Goal: Find specific fact: Locate a discrete piece of known information

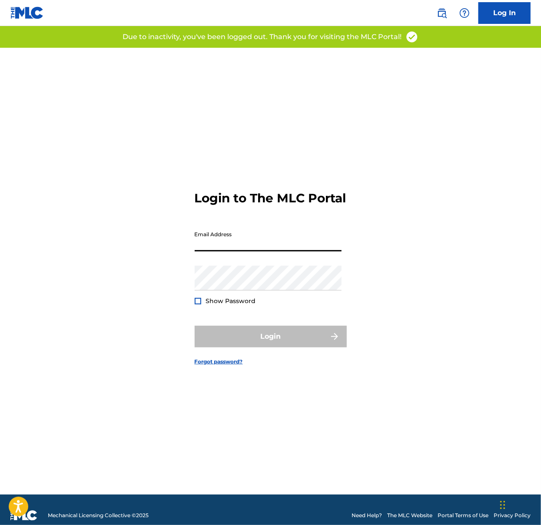
click at [236, 247] on input "Email Address" at bounding box center [268, 239] width 147 height 25
type input "[PERSON_NAME][EMAIL_ADDRESS][DOMAIN_NAME]"
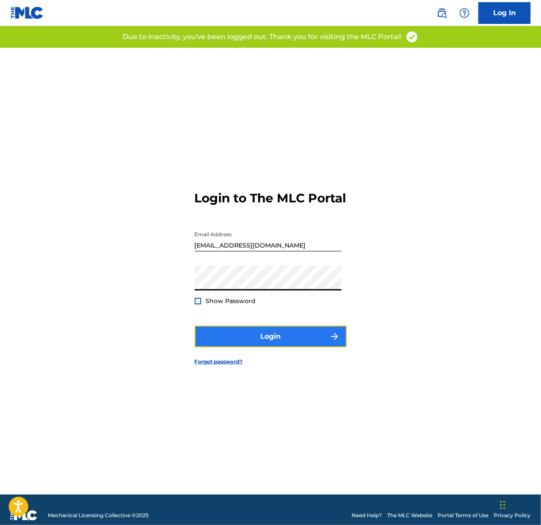
click at [265, 343] on button "Login" at bounding box center [271, 337] width 152 height 22
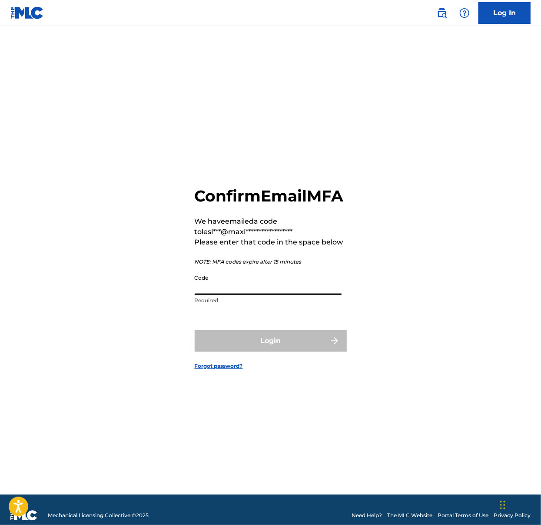
click at [247, 291] on input "Code" at bounding box center [268, 282] width 147 height 25
paste input "515325"
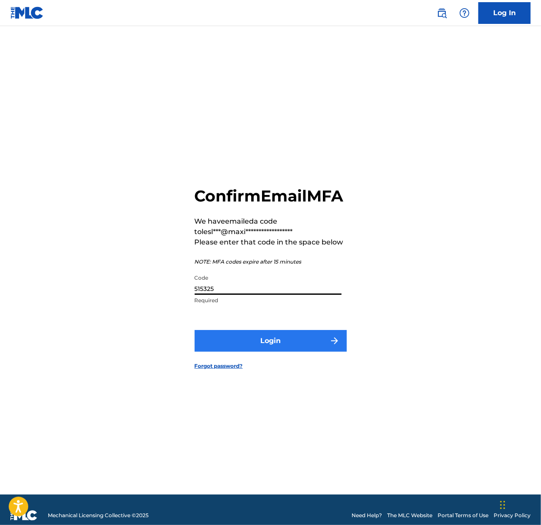
type input "515325"
click at [255, 351] on button "Login" at bounding box center [271, 341] width 152 height 22
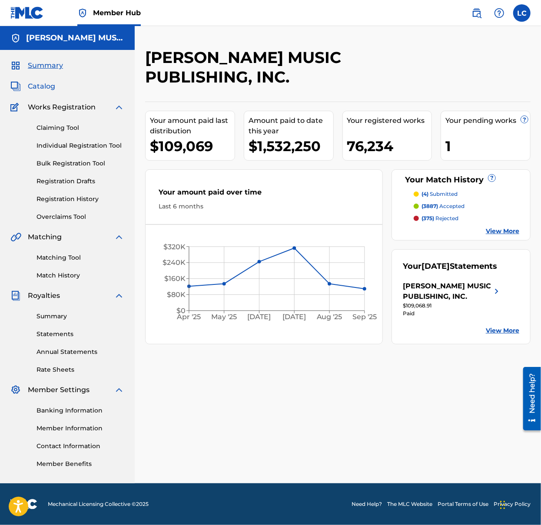
click at [48, 89] on span "Catalog" at bounding box center [41, 86] width 27 height 10
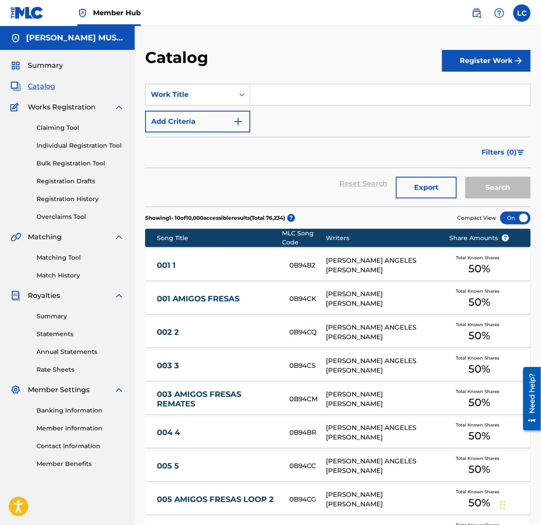
click at [268, 98] on input "Search Form" at bounding box center [390, 94] width 280 height 21
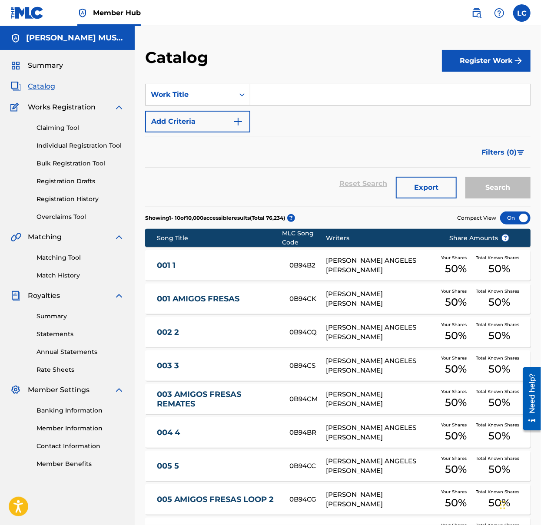
type input "t"
type input "el telefono carpintero"
click at [465, 177] on button "Search" at bounding box center [497, 188] width 65 height 22
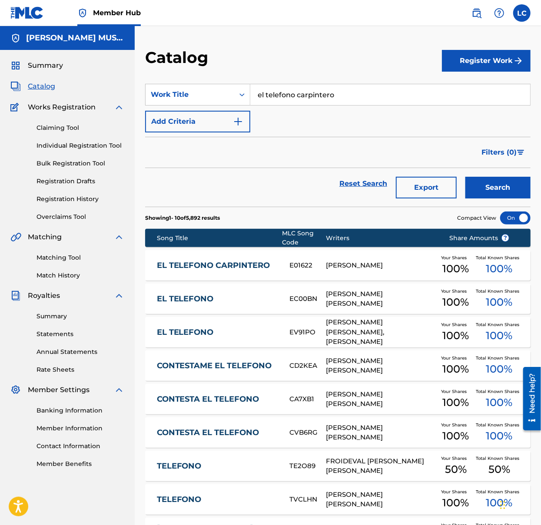
click at [235, 267] on link "EL TELEFONO CARPINTERO" at bounding box center [217, 266] width 121 height 10
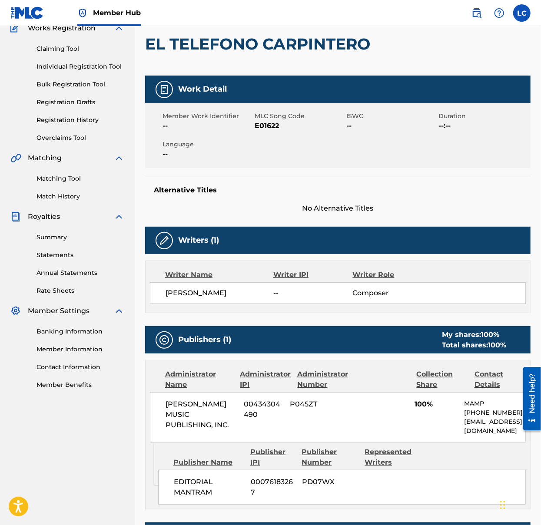
scroll to position [79, 0]
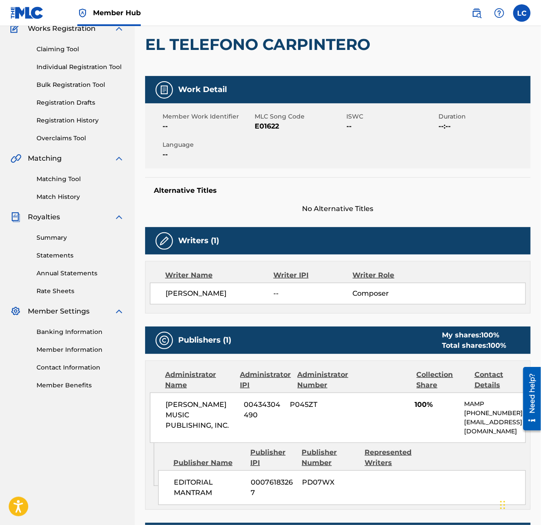
click at [263, 128] on span "E01622" at bounding box center [300, 126] width 90 height 10
copy span "E01622"
